Goal: Task Accomplishment & Management: Manage account settings

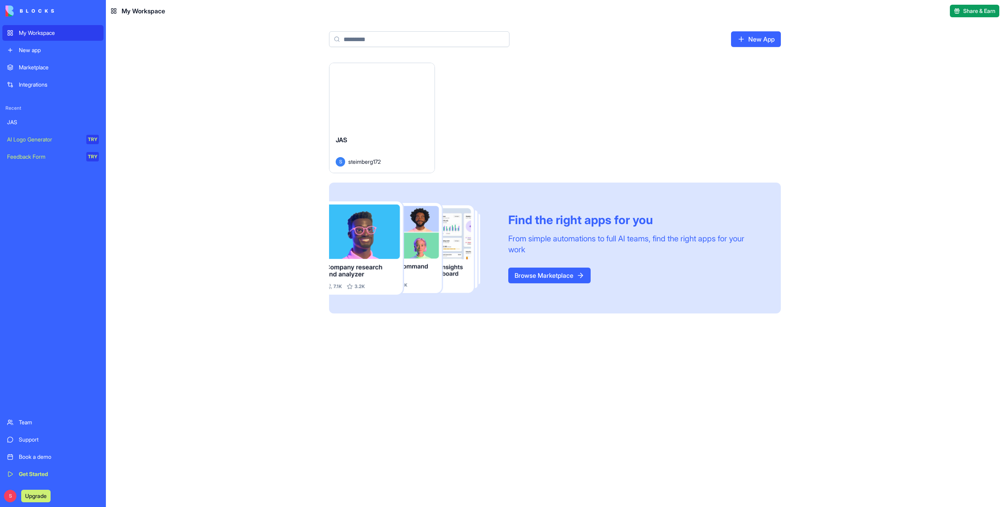
click at [387, 96] on button "Launch" at bounding box center [382, 96] width 59 height 16
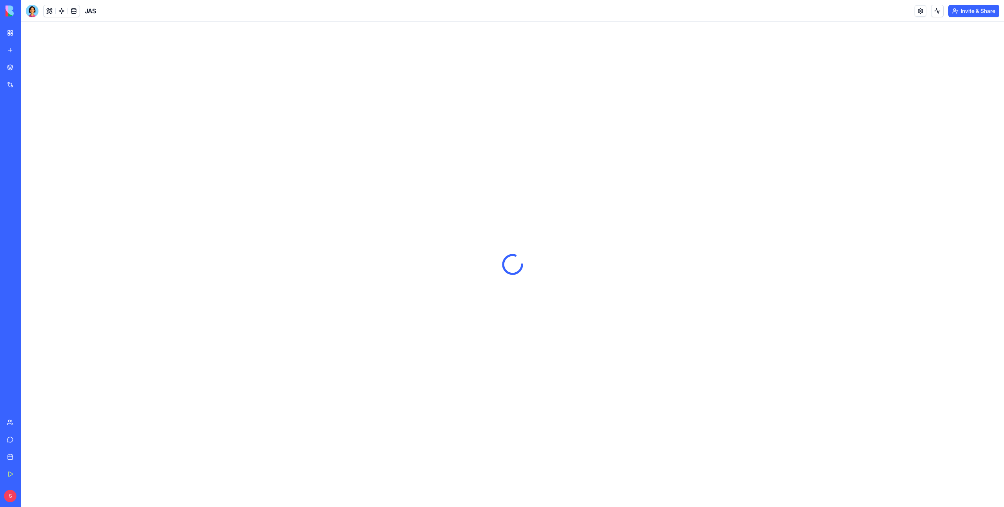
click at [30, 14] on div at bounding box center [32, 11] width 13 height 13
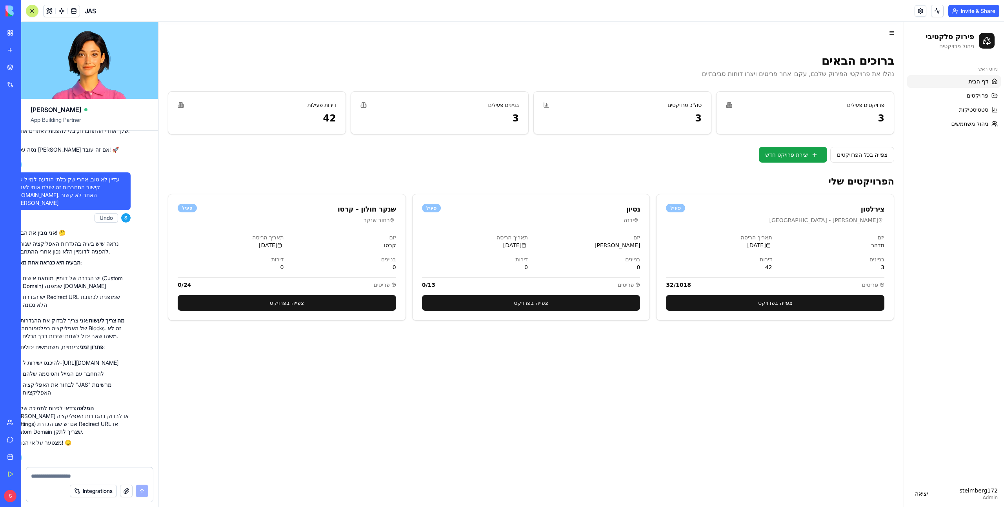
scroll to position [55264, 0]
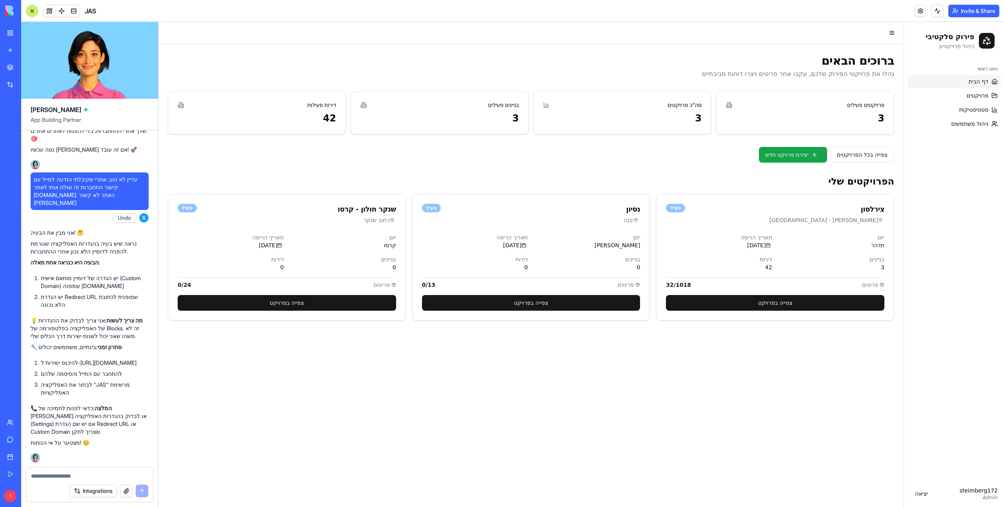
click at [966, 11] on button "Invite & Share" at bounding box center [973, 11] width 51 height 13
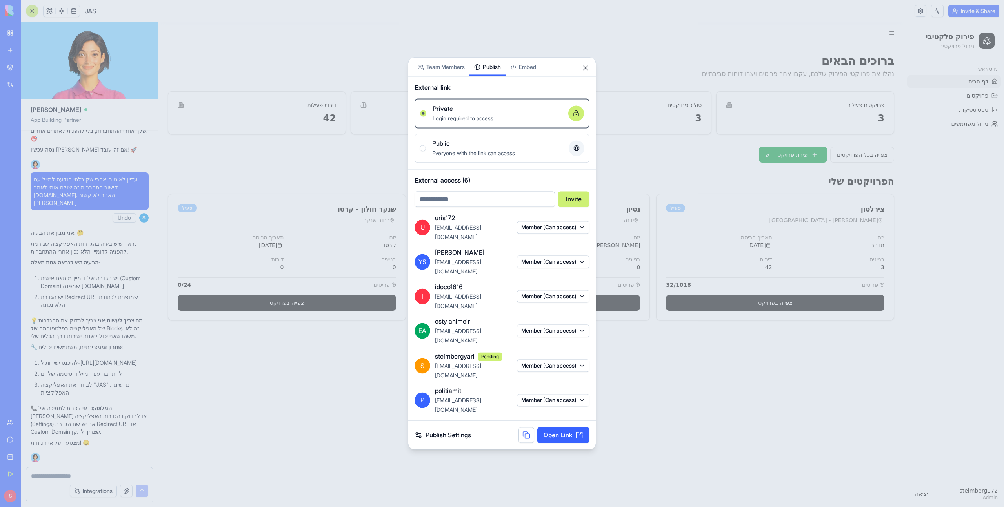
click at [498, 158] on div "Share App Team Members Publish Embed External link Private Login required to ac…" at bounding box center [502, 253] width 188 height 393
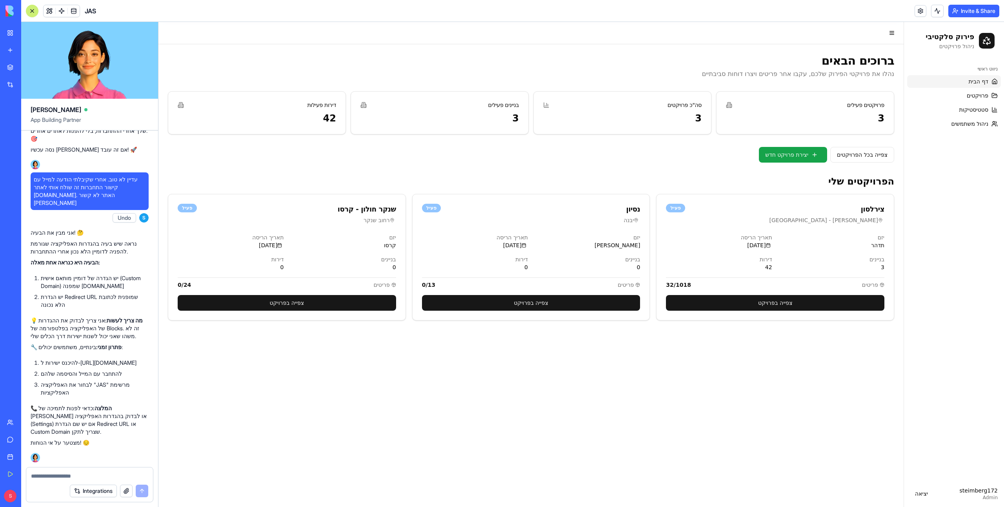
click at [970, 9] on button "Invite & Share" at bounding box center [973, 11] width 51 height 13
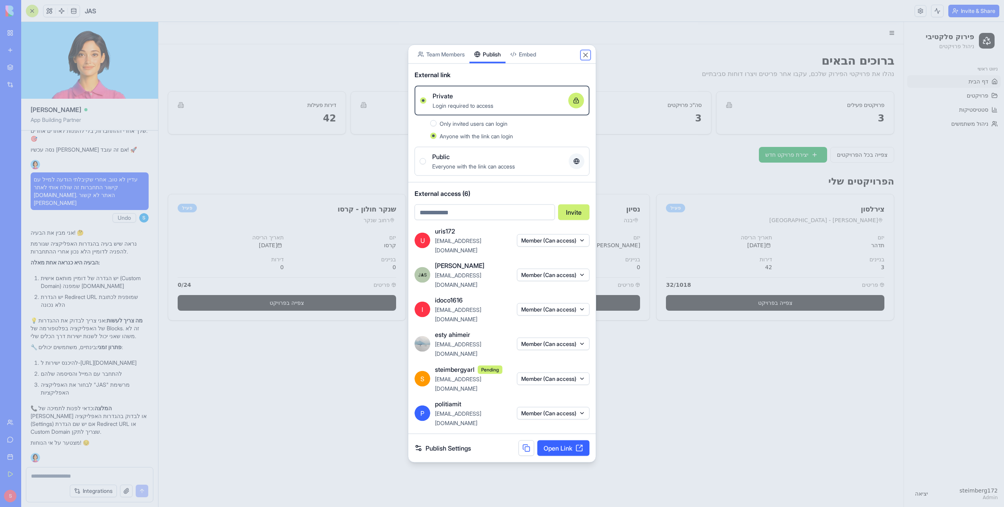
click at [584, 59] on button "Close" at bounding box center [586, 55] width 8 height 8
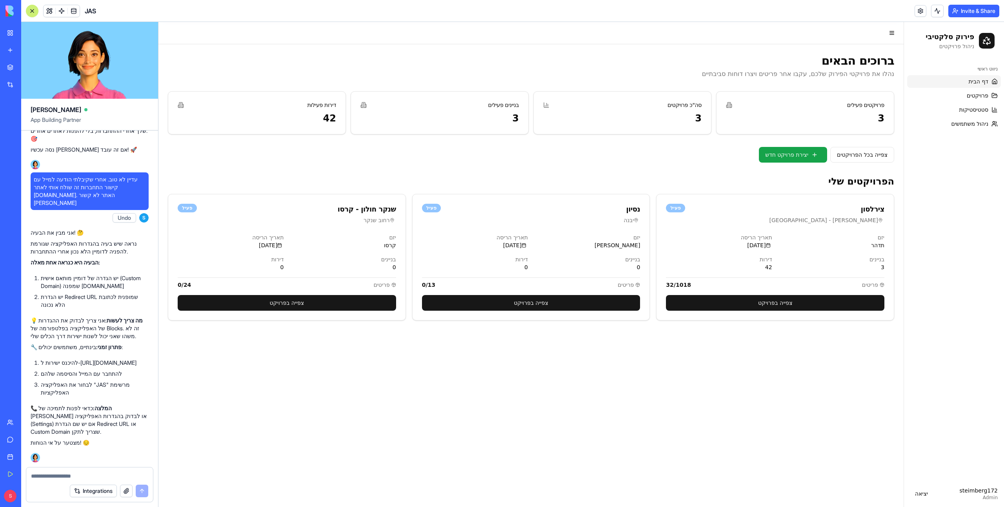
scroll to position [55406, 0]
copy div "[URL][DOMAIN_NAME]"
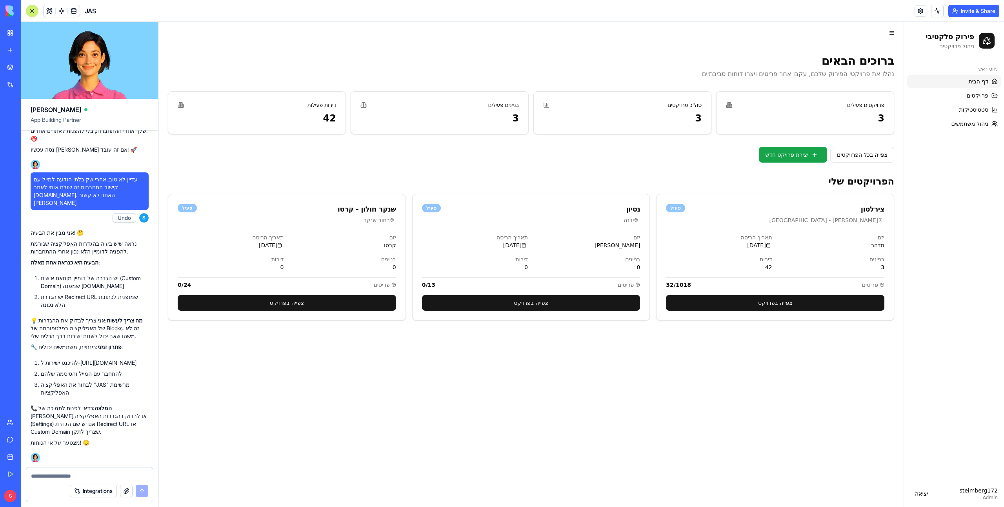
scroll to position [55749, 0]
click at [970, 10] on button "Invite & Share" at bounding box center [973, 11] width 51 height 13
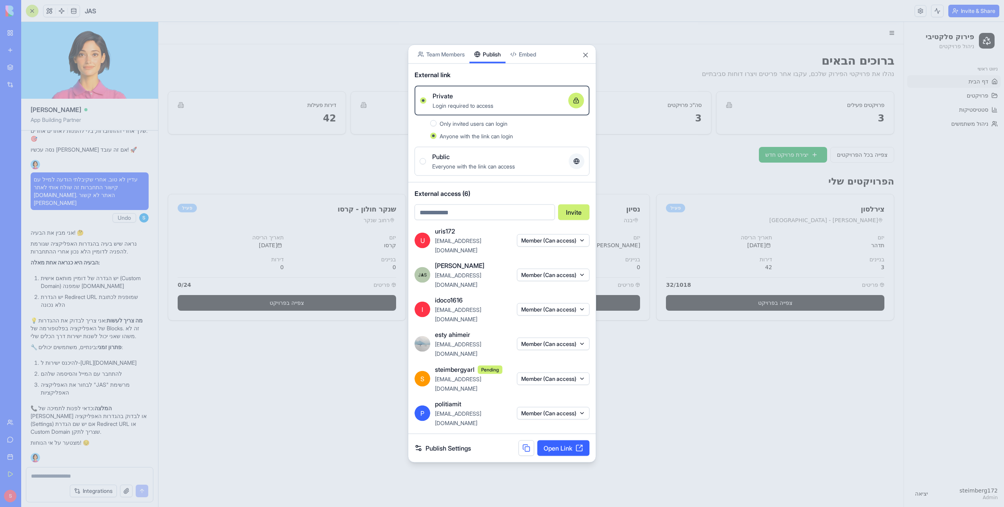
click at [422, 171] on div "Public Everyone with the link can access" at bounding box center [502, 161] width 165 height 19
click at [422, 165] on button "Public Everyone with the link can access" at bounding box center [423, 161] width 6 height 6
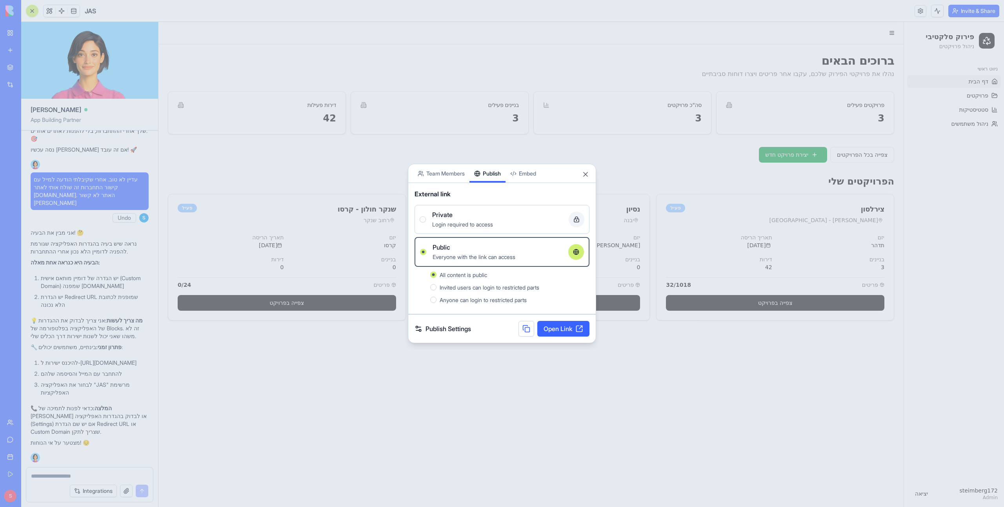
click at [425, 221] on button "Private Login required to access" at bounding box center [423, 219] width 6 height 6
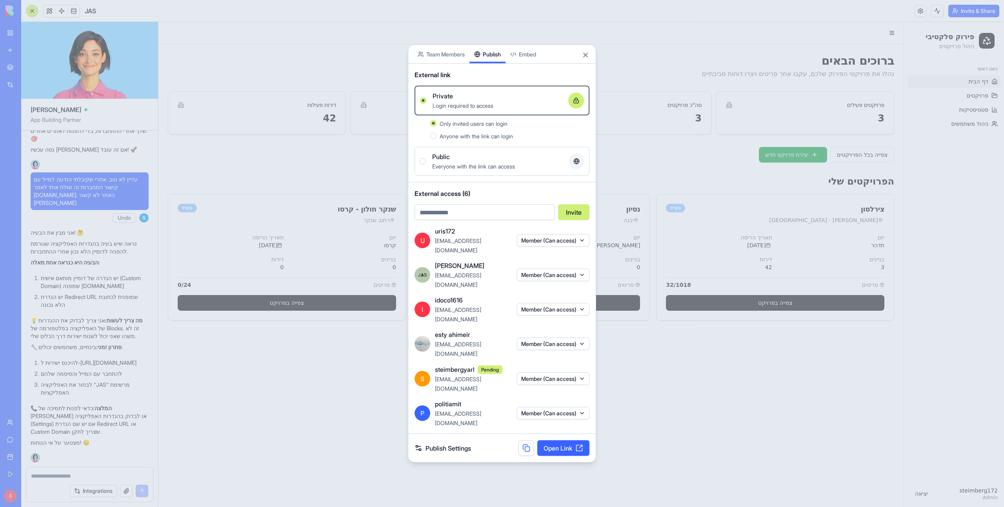
type button "false"
click at [589, 59] on button "Close" at bounding box center [586, 55] width 8 height 8
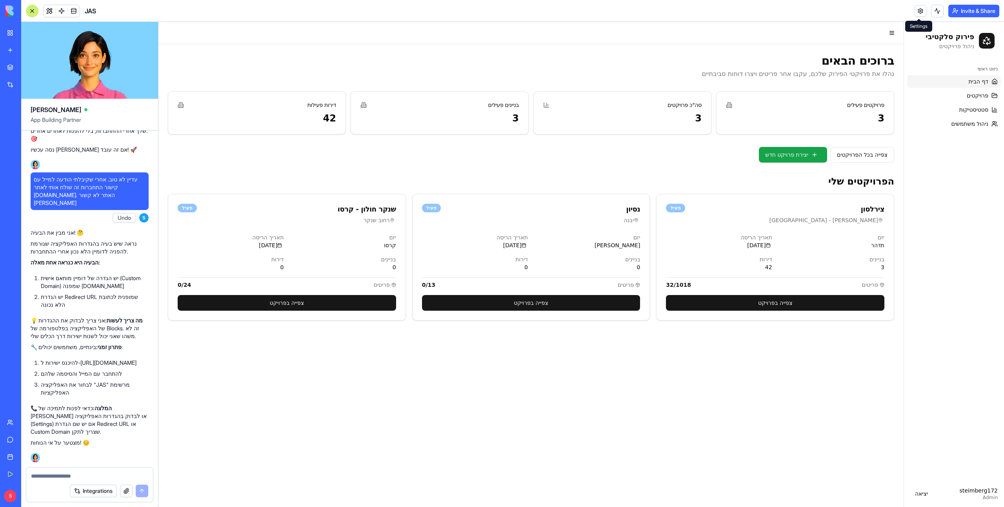
click at [915, 9] on link at bounding box center [921, 11] width 12 height 12
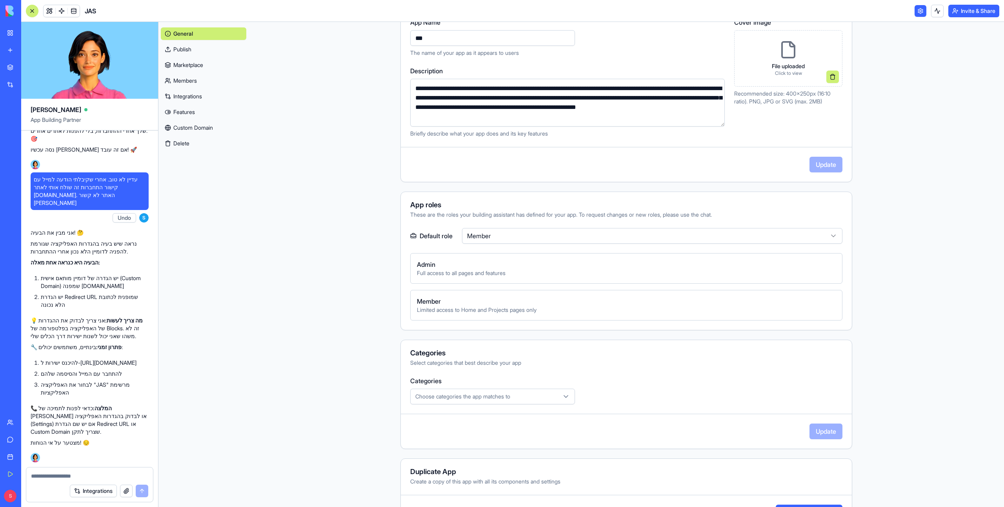
scroll to position [137, 0]
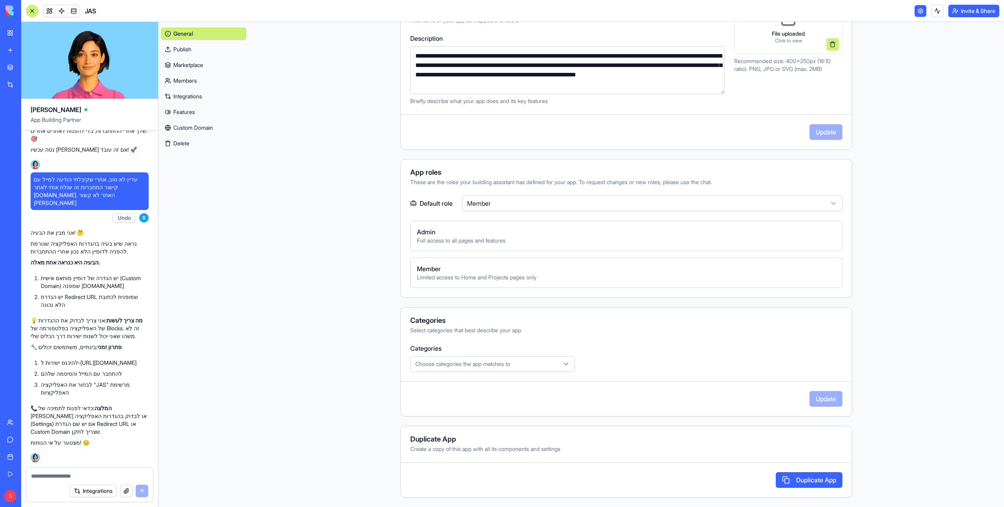
click at [200, 125] on link "Custom Domain" at bounding box center [203, 128] width 85 height 13
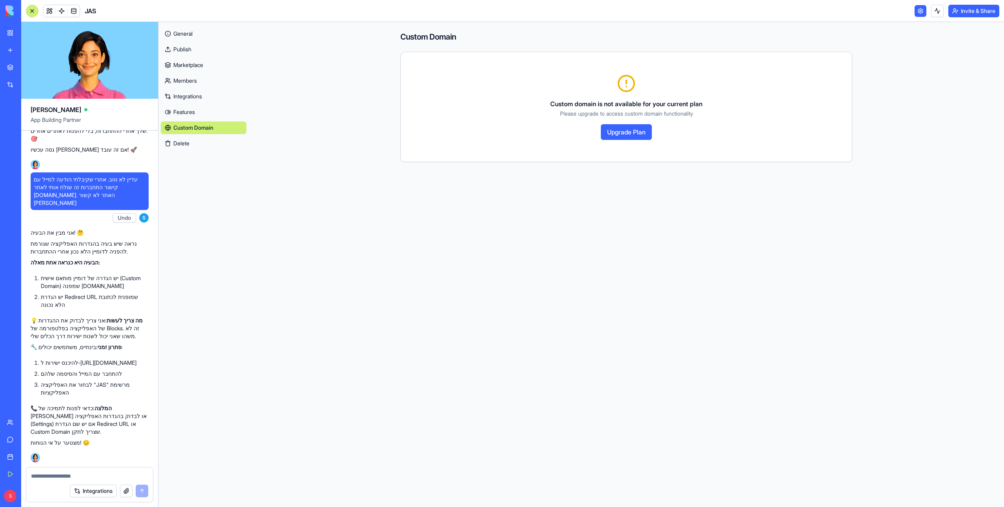
click at [983, 13] on button "Invite & Share" at bounding box center [973, 11] width 51 height 13
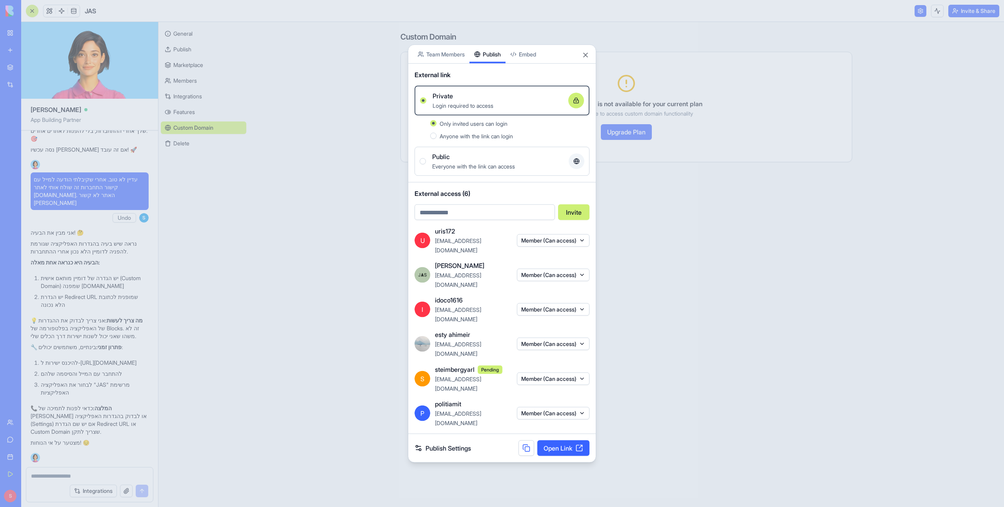
click at [456, 85] on body "My Workspace New app Marketplace Integrations Recent JAS AI Logo Generator TRY …" at bounding box center [502, 253] width 1004 height 507
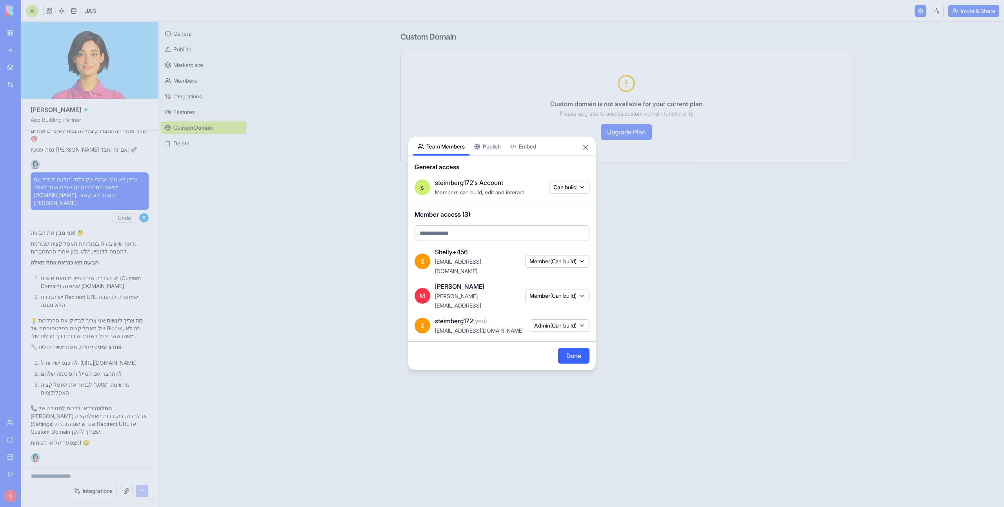
click at [487, 150] on div "Share App Team Members Publish Embed General access s steimberg172's Account Me…" at bounding box center [502, 254] width 188 height 234
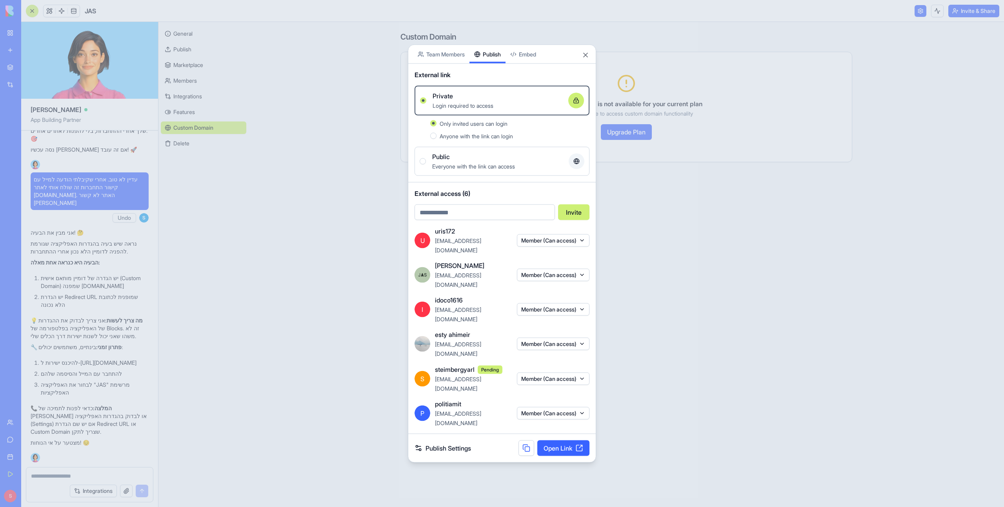
click at [445, 444] on link "Publish Settings" at bounding box center [443, 448] width 56 height 9
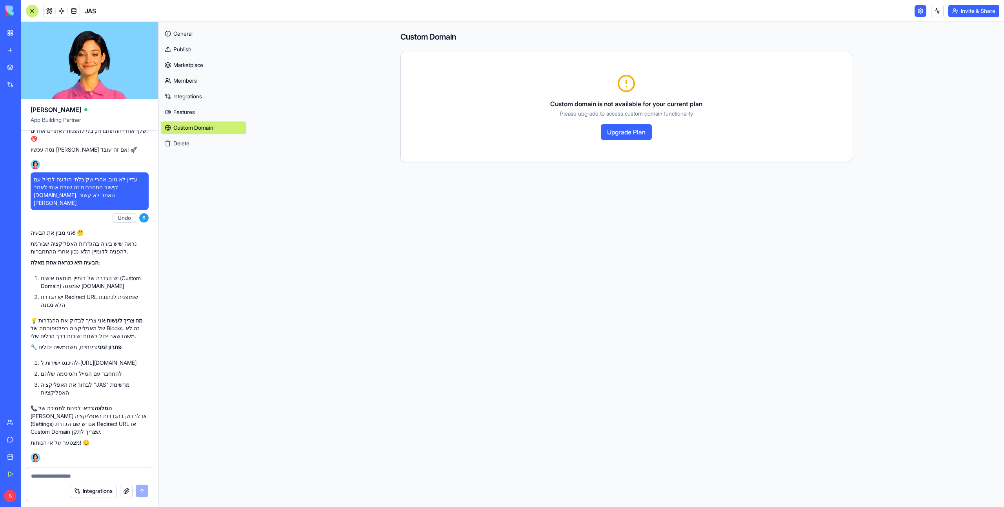
click at [986, 13] on button "Invite & Share" at bounding box center [973, 11] width 51 height 13
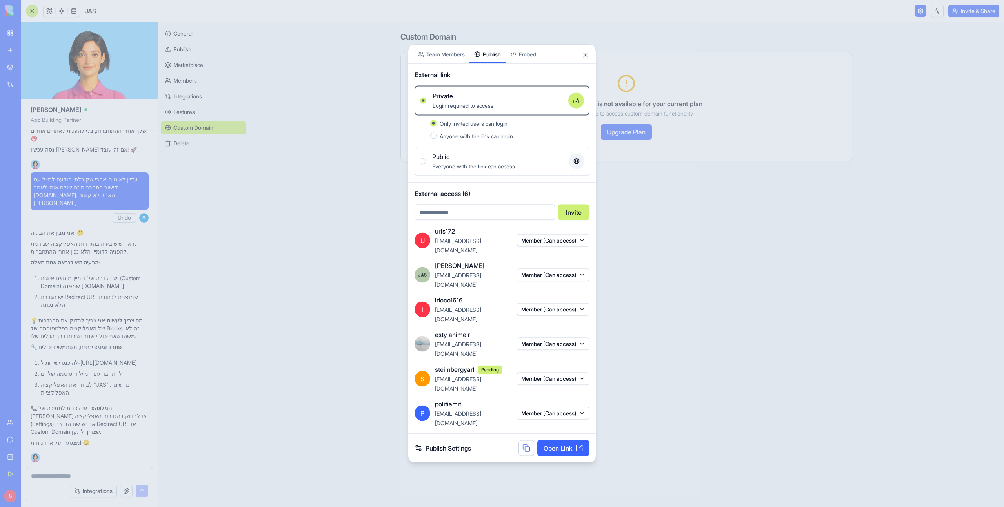
click at [457, 444] on link "Publish Settings" at bounding box center [443, 448] width 56 height 9
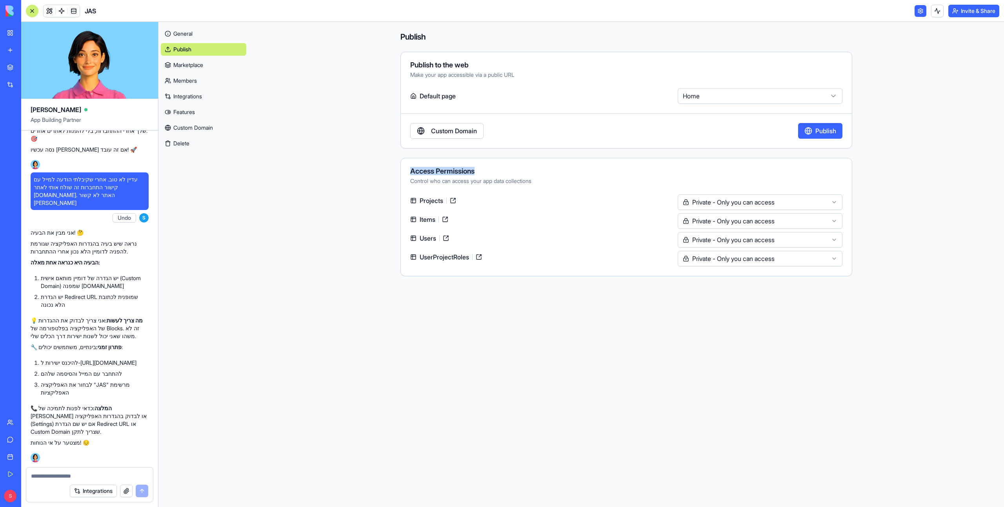
drag, startPoint x: 473, startPoint y: 172, endPoint x: 405, endPoint y: 173, distance: 67.9
click at [405, 173] on div "Access Permissions Control who can access your app data collections" at bounding box center [626, 176] width 451 height 17
copy div "Access Permissions"
